Goal: Task Accomplishment & Management: Complete application form

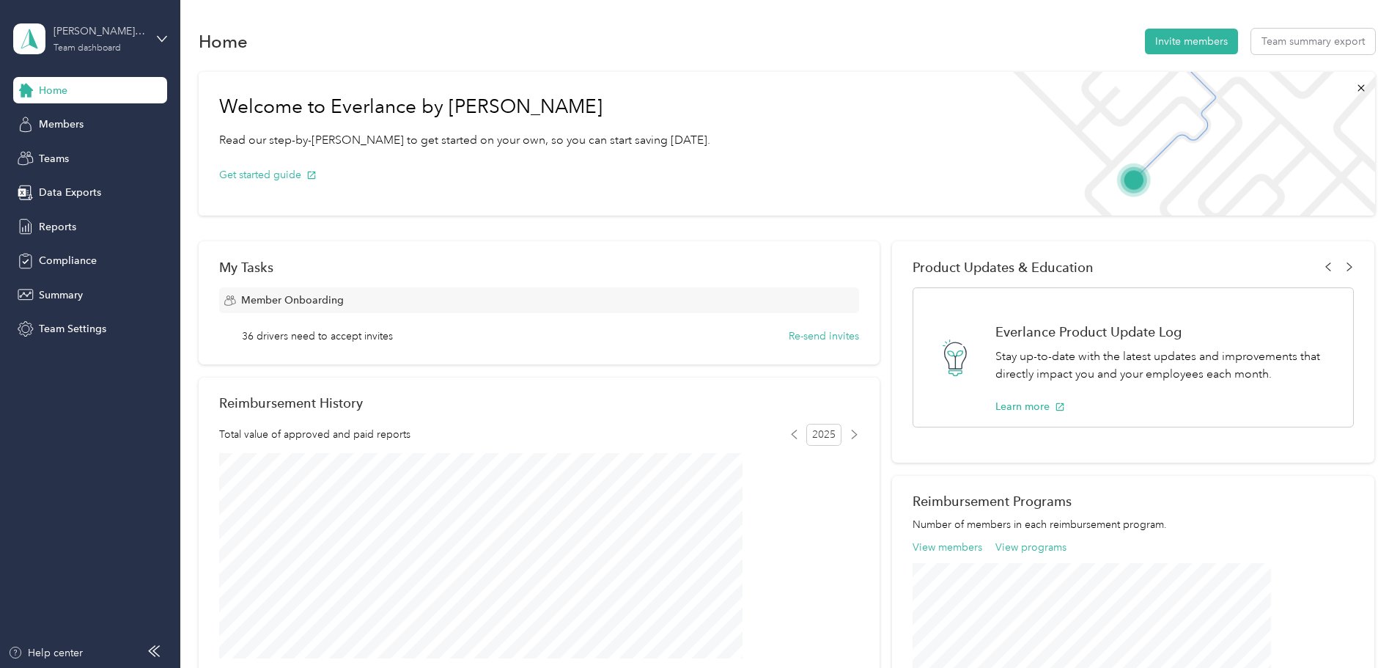
click at [70, 28] on div "[PERSON_NAME] team" at bounding box center [100, 30] width 92 height 15
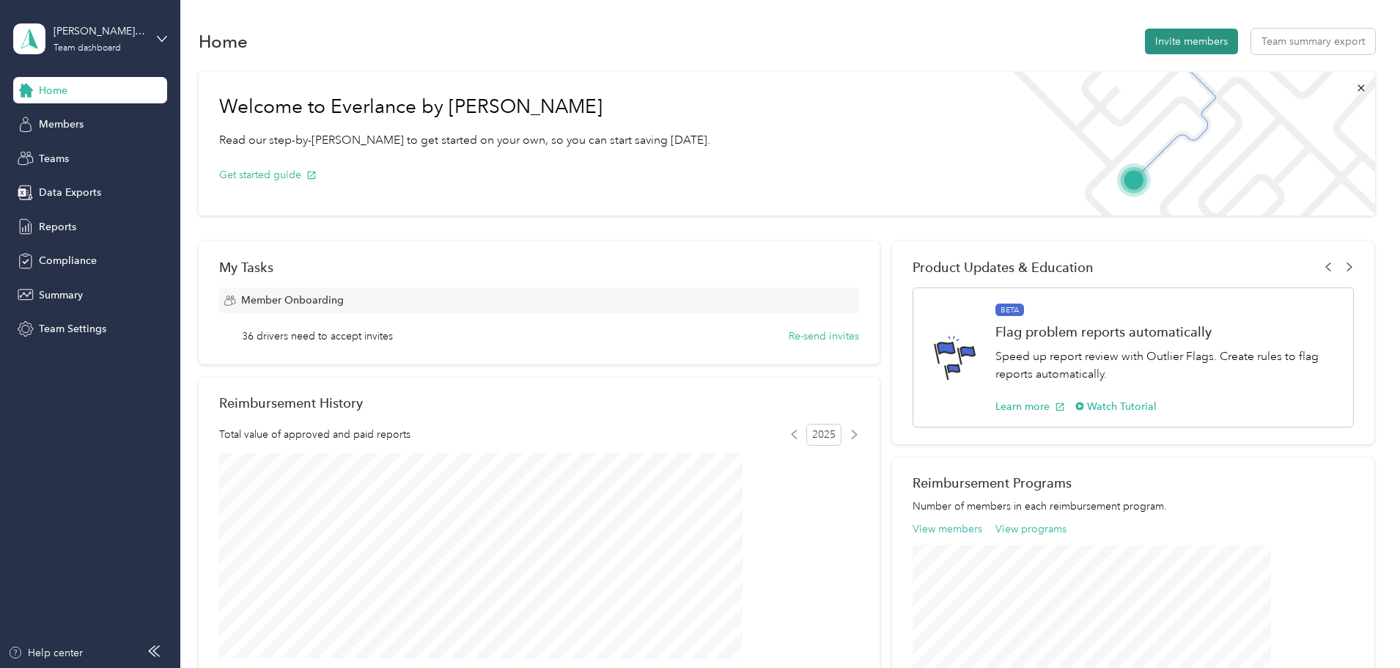
click at [1145, 44] on button "Invite members" at bounding box center [1191, 42] width 93 height 26
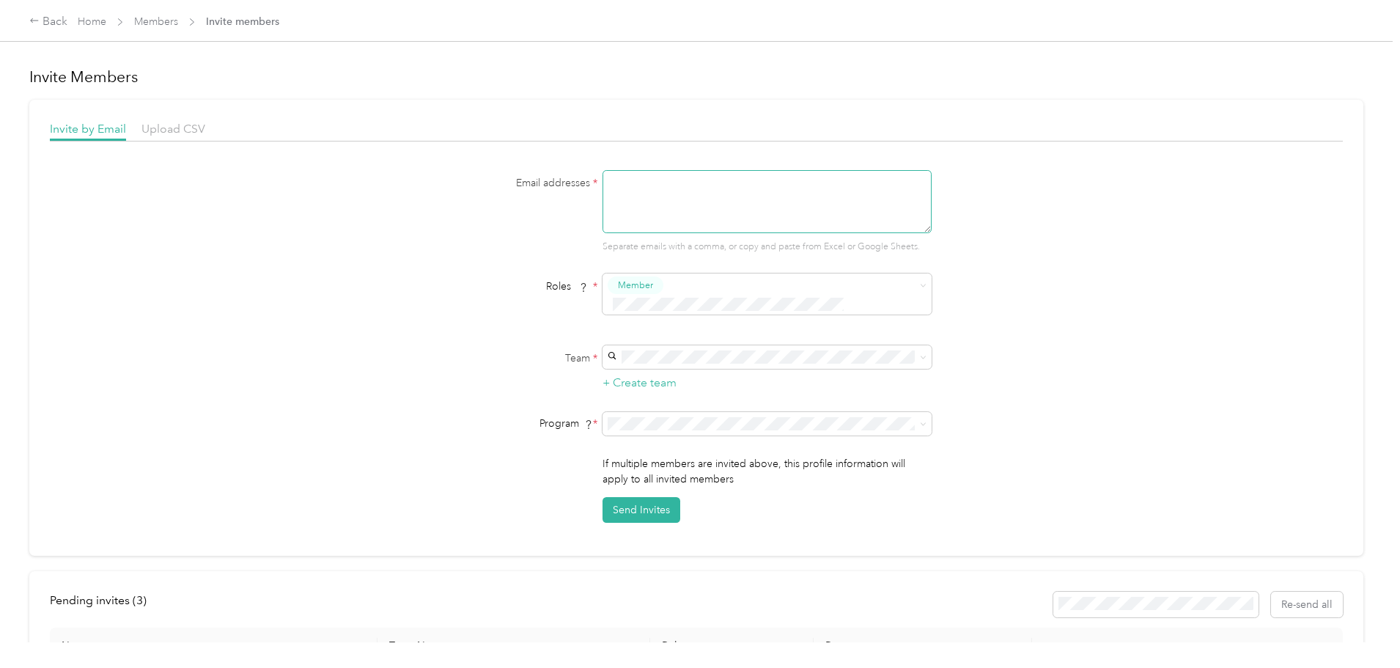
drag, startPoint x: 1080, startPoint y: 44, endPoint x: 737, endPoint y: 224, distance: 386.9
drag, startPoint x: 737, startPoint y: 224, endPoint x: 726, endPoint y: 196, distance: 30.9
click at [726, 196] on textarea at bounding box center [766, 201] width 329 height 63
type textarea "[EMAIL_ADDRESS][PERSON_NAME][DOMAIN_NAME]"
type button "2367932af82246a98c1b1502f22b7d52"
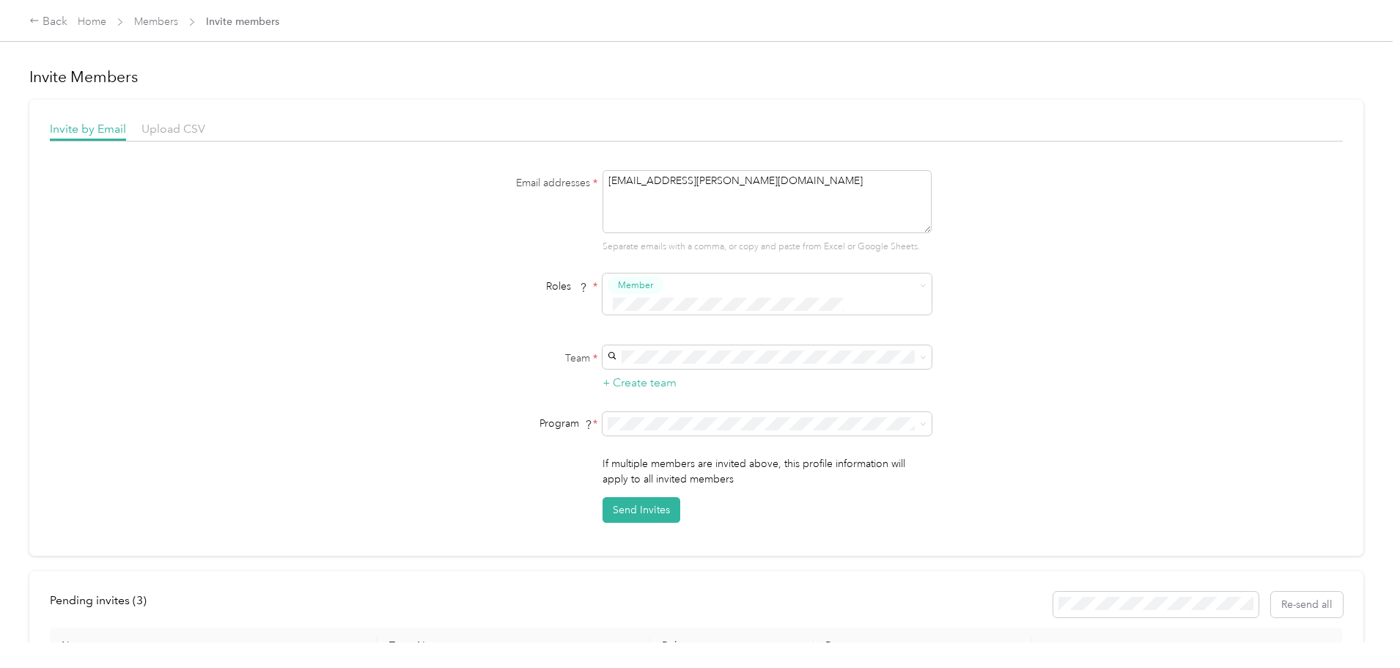
click at [444, 350] on label "Team *" at bounding box center [505, 357] width 183 height 15
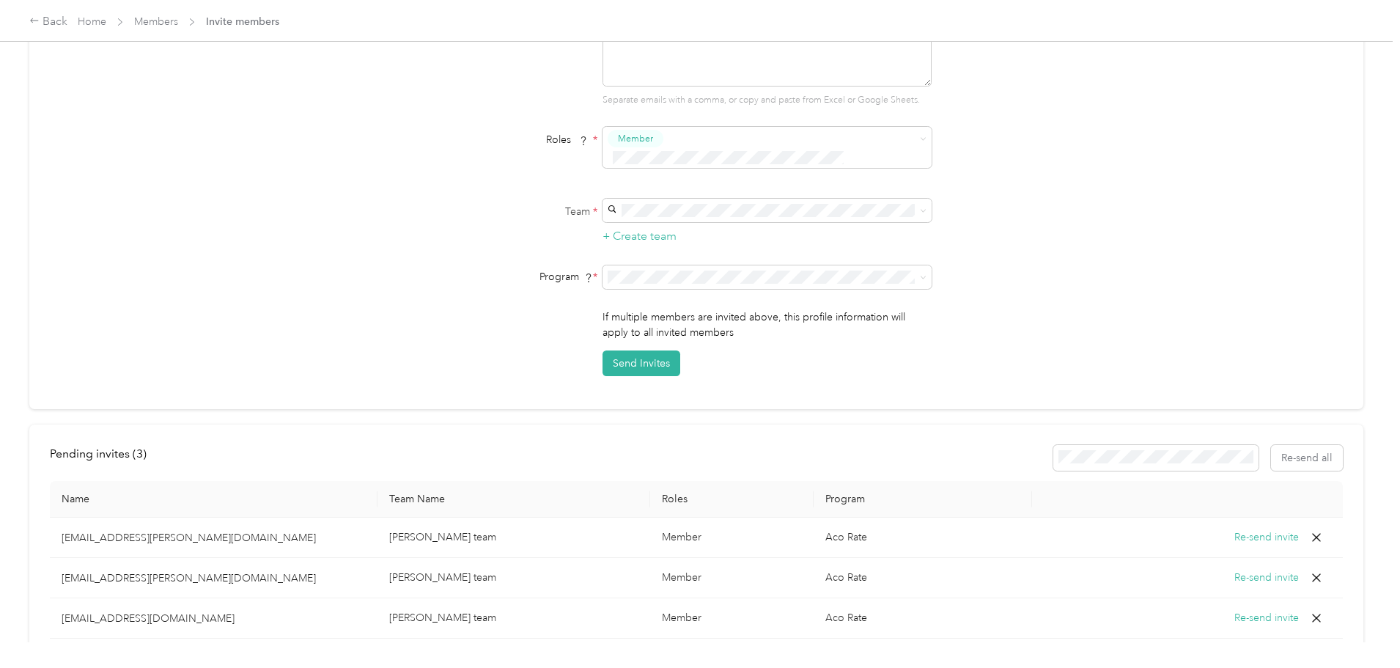
scroll to position [73, 0]
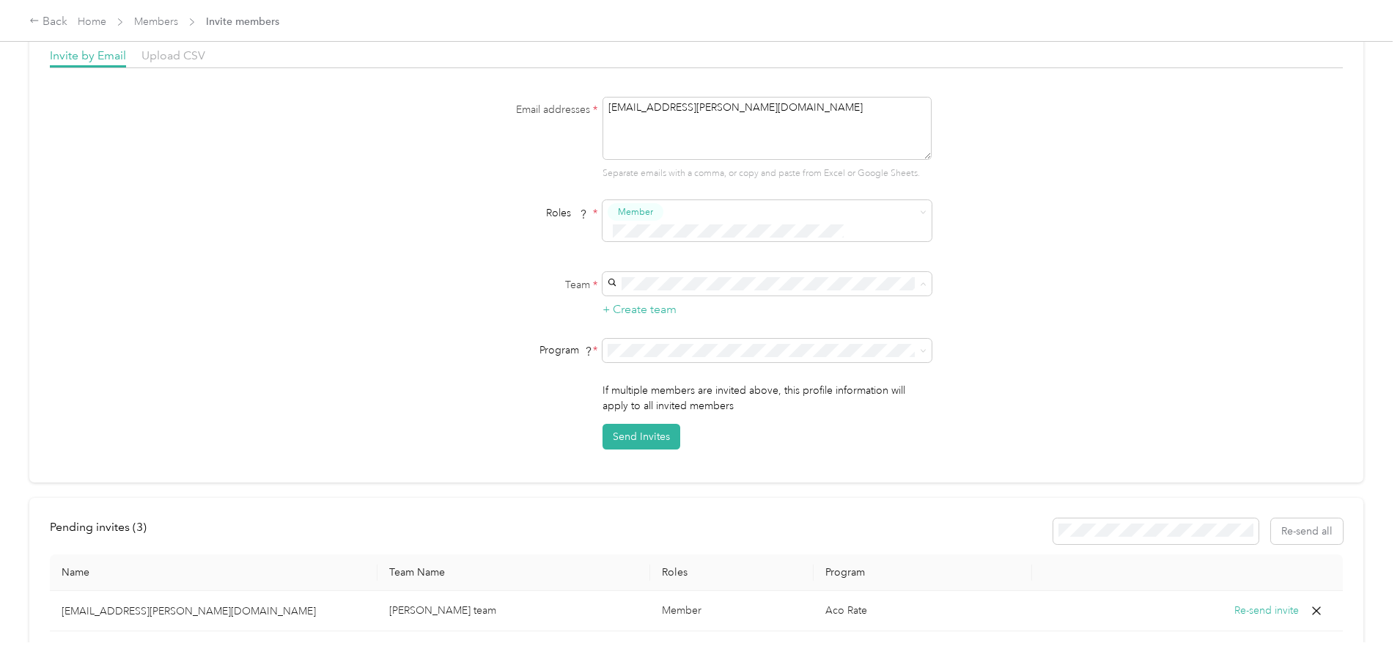
drag, startPoint x: 644, startPoint y: 257, endPoint x: 609, endPoint y: 336, distance: 87.0
click at [609, 336] on li "[PERSON_NAME] team [PERSON_NAME]" at bounding box center [764, 344] width 329 height 44
click at [613, 339] on span at bounding box center [766, 350] width 329 height 23
click at [646, 386] on li "Aco Rate (CPM)" at bounding box center [764, 377] width 329 height 26
click at [625, 424] on button "Send Invites" at bounding box center [641, 437] width 78 height 26
